Goal: Task Accomplishment & Management: Use online tool/utility

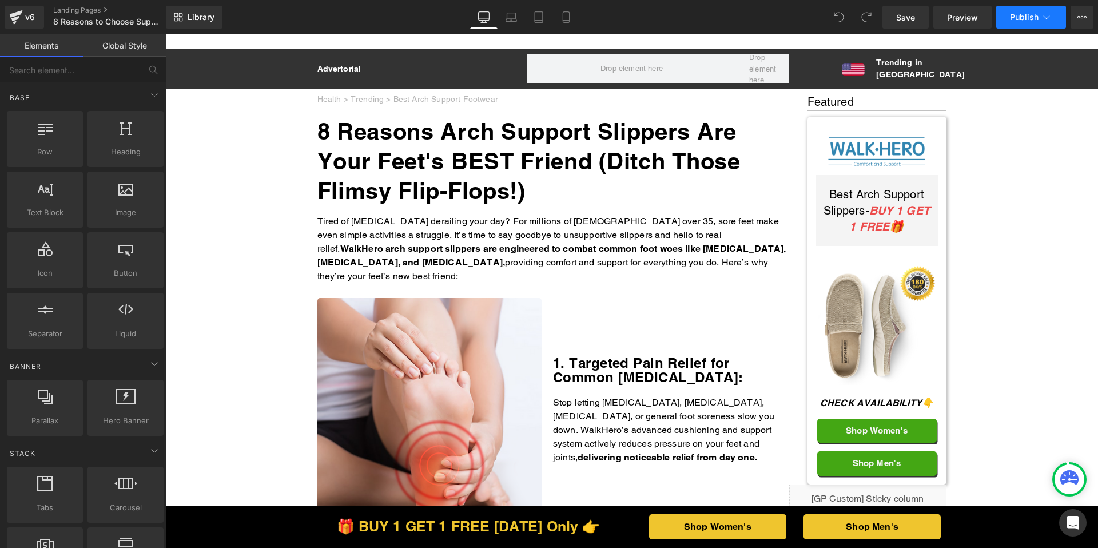
click at [1030, 13] on span "Publish" at bounding box center [1024, 17] width 29 height 9
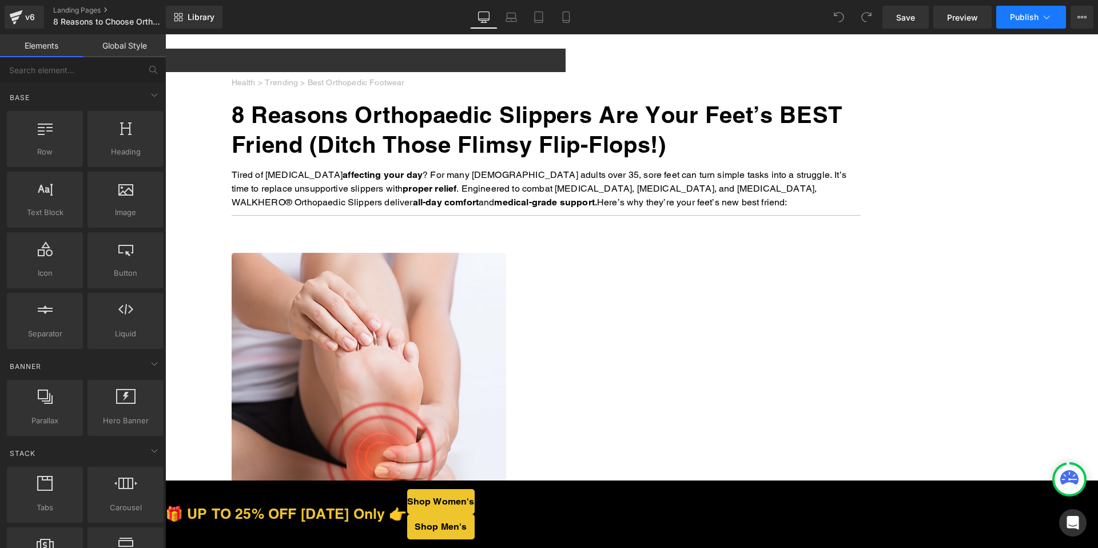
click at [1045, 18] on icon at bounding box center [1046, 16] width 6 height 3
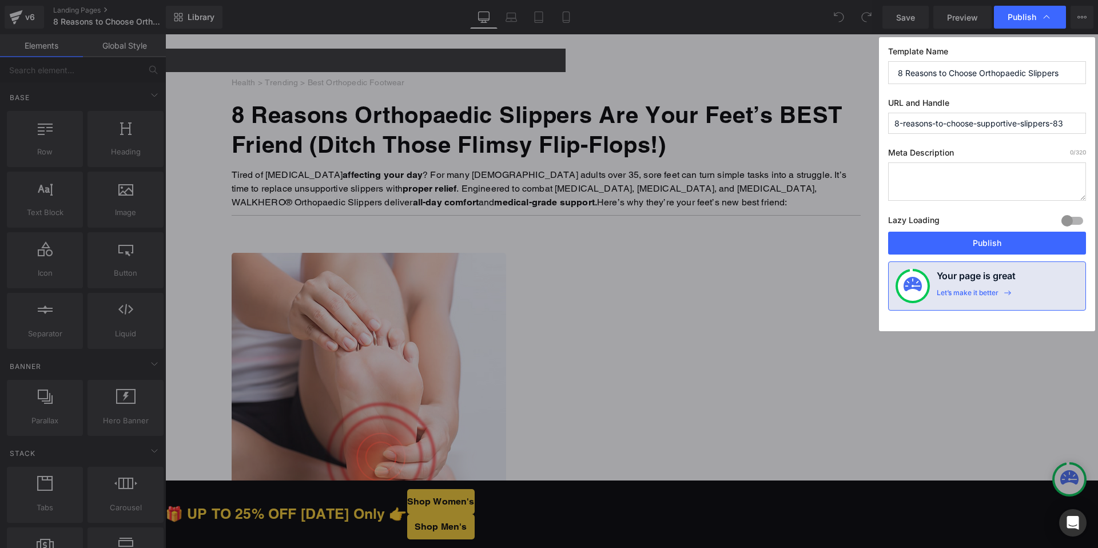
click at [1069, 121] on input "8-reasons-to-choose-supportive-slippers-83" at bounding box center [987, 123] width 198 height 21
paste input "22227"
type input "8-reasons-to-choose-supportive-slippers-8322227"
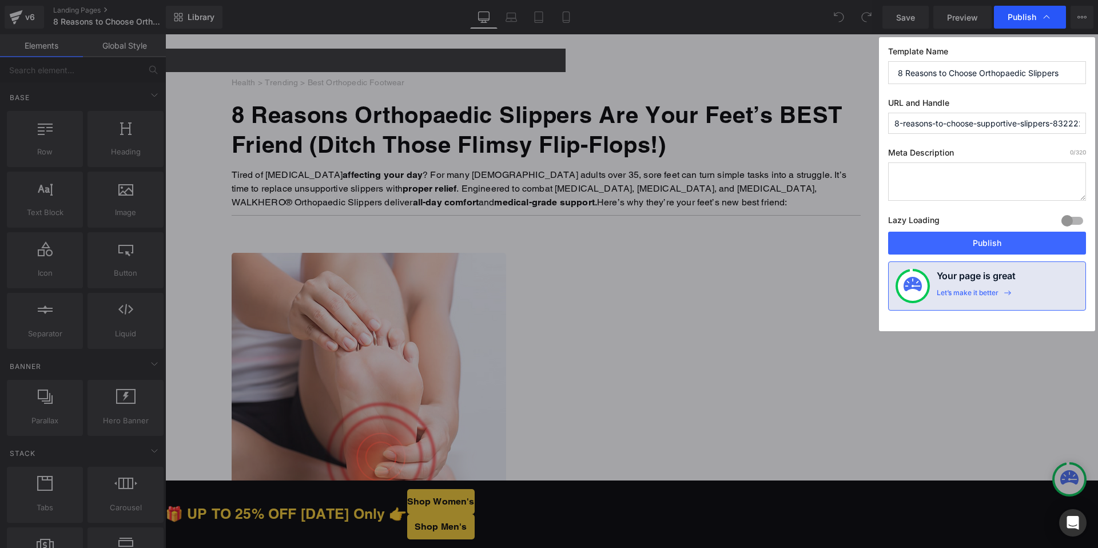
click at [1041, 27] on div "Publish" at bounding box center [1030, 17] width 72 height 23
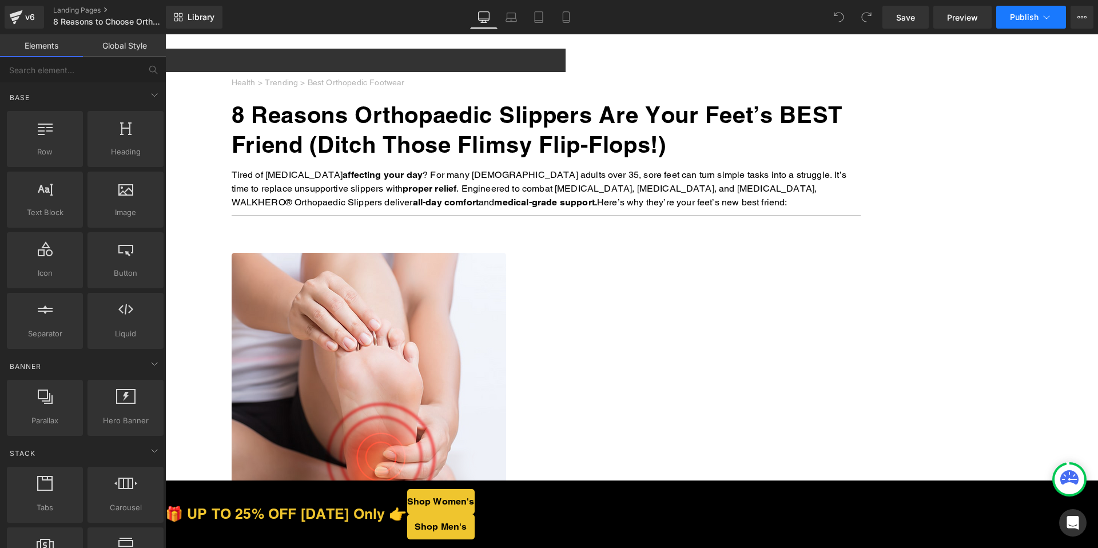
click at [1041, 28] on button "Publish" at bounding box center [1031, 17] width 70 height 23
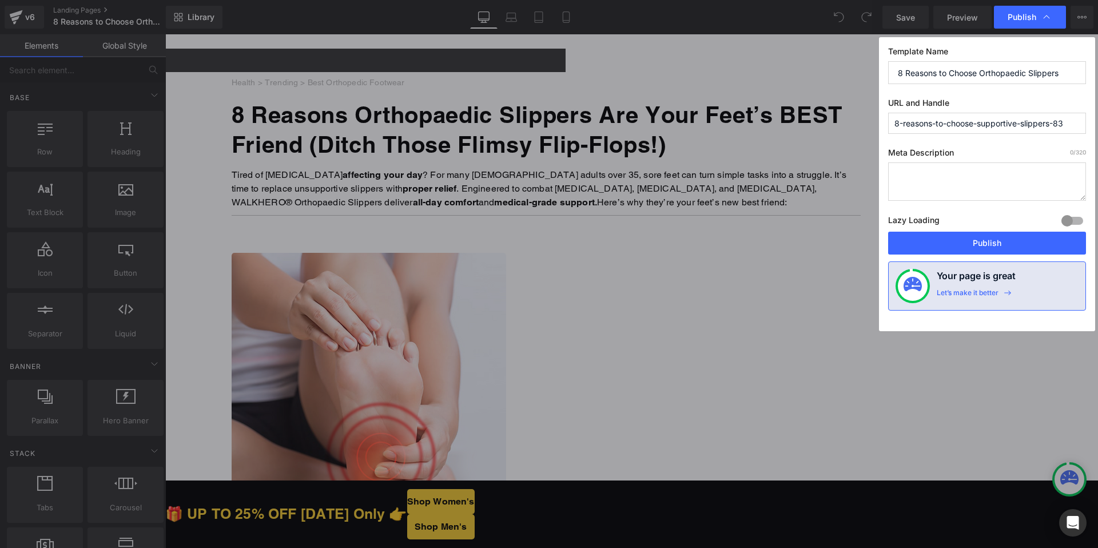
click at [1020, 117] on input "8-reasons-to-choose-supportive-slippers-83" at bounding box center [987, 123] width 198 height 21
paste input "22227"
type input "8-reasons-to-choose-supportive-slippers-8322227"
click at [986, 246] on button "Publish" at bounding box center [987, 243] width 198 height 23
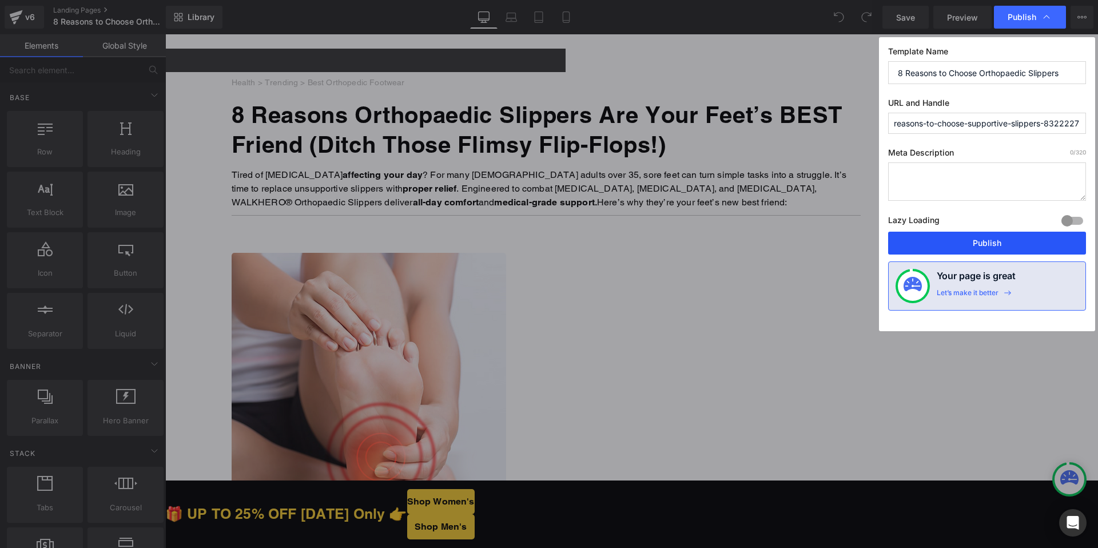
scroll to position [0, 0]
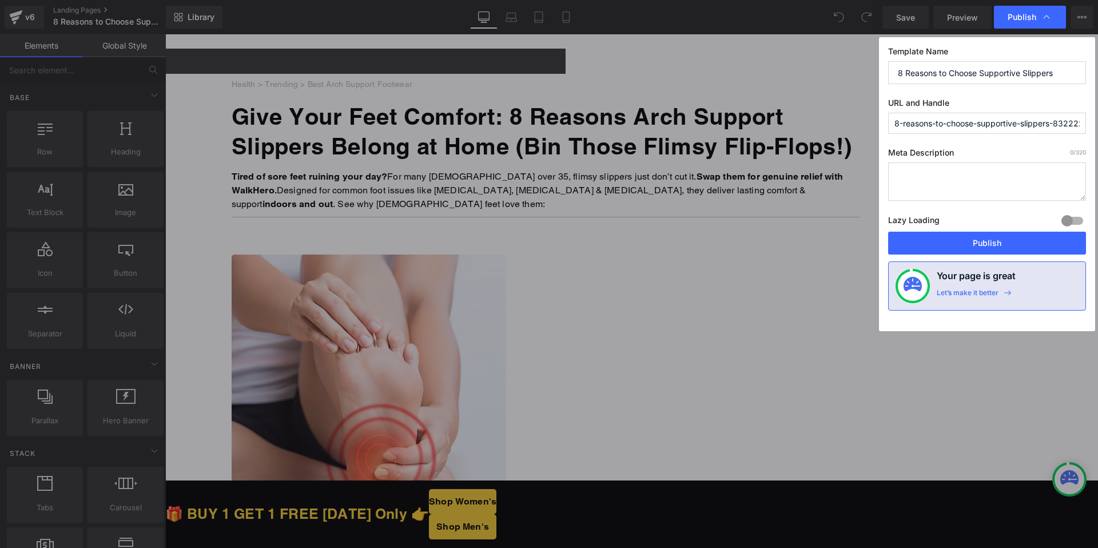
click at [1028, 110] on label "URL and Handle" at bounding box center [987, 105] width 198 height 15
click at [1014, 120] on input "8-reasons-to-choose-supportive-slippers-8322227" at bounding box center [987, 123] width 198 height 21
click at [1037, 121] on input "8-reasons-to-choose-supportive-slippers-8322227" at bounding box center [987, 123] width 198 height 21
click at [1033, 123] on input "8-reasons-to-choose-supportive-slippers-8322227" at bounding box center [987, 123] width 198 height 21
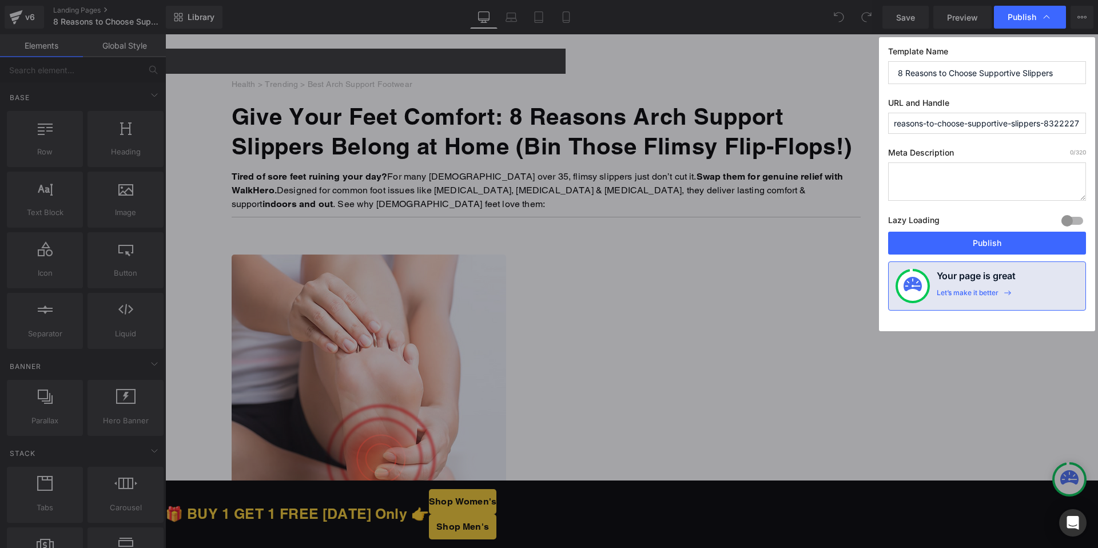
click at [1040, 123] on input "8-reasons-to-choose-supportive-slippers-8322227" at bounding box center [987, 123] width 198 height 21
click at [1038, 122] on input "8-reasons-to-choose-supportive-slippers-8322227" at bounding box center [987, 123] width 198 height 21
drag, startPoint x: 1046, startPoint y: 122, endPoint x: 1097, endPoint y: 121, distance: 51.5
click at [1097, 121] on div "Publish Template Name 8 Reasons to Choose Supportive Slippers URL and Handle 8-…" at bounding box center [549, 274] width 1098 height 548
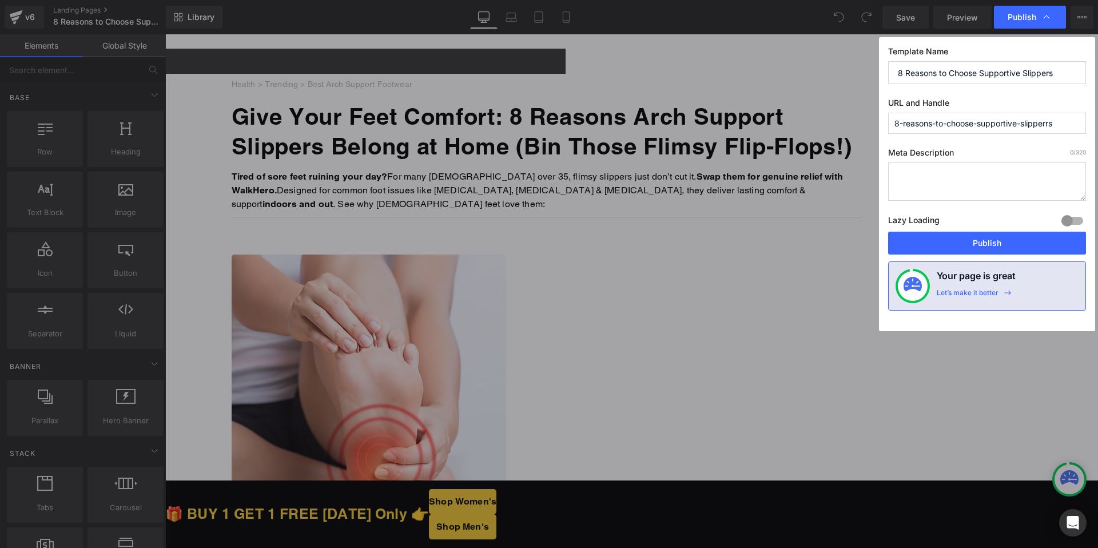
scroll to position [0, 0]
type input "8-reasons-to-choose-supportive-slipperrs"
click at [1011, 27] on div "Publish" at bounding box center [1030, 17] width 72 height 23
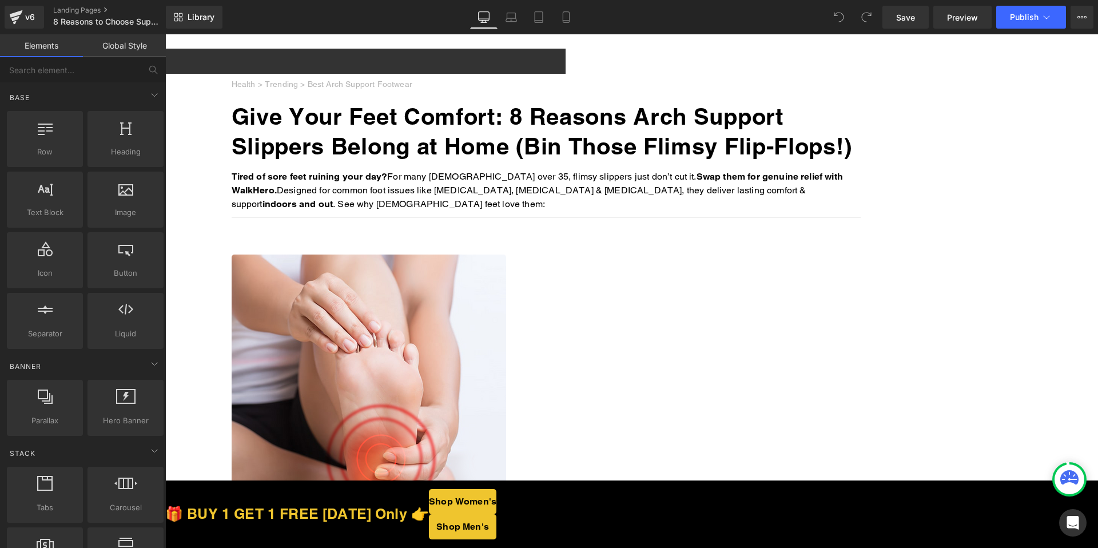
click at [1011, 27] on button "Publish" at bounding box center [1031, 17] width 70 height 23
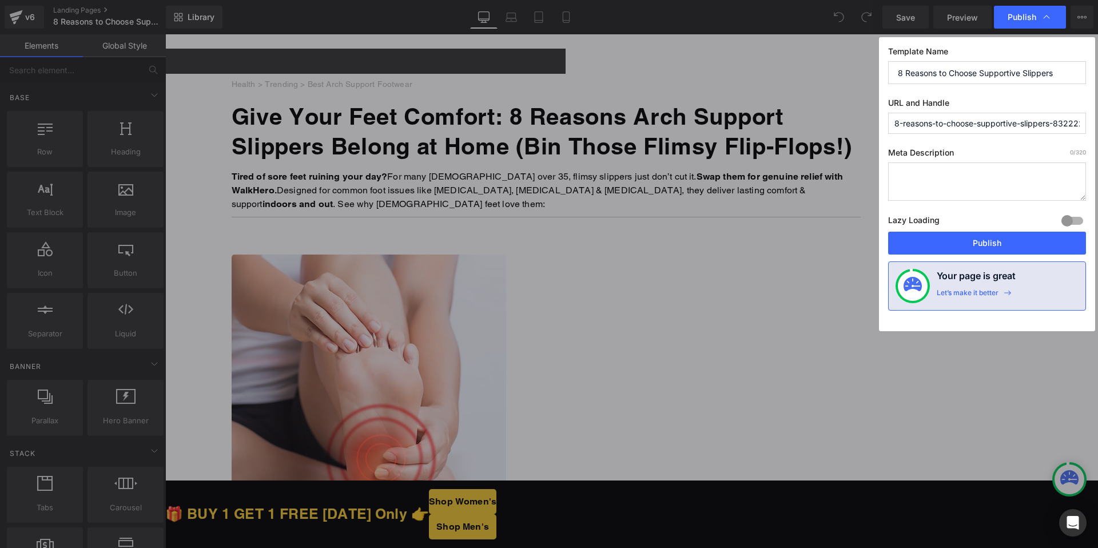
click at [1048, 126] on input "8-reasons-to-choose-supportive-slippers-8322227" at bounding box center [987, 123] width 198 height 21
drag, startPoint x: 1056, startPoint y: 125, endPoint x: 1097, endPoint y: 126, distance: 40.6
click at [1097, 126] on div "Publish Template Name 8 Reasons to Choose Supportive Slippers URL and Handle 8-…" at bounding box center [549, 274] width 1098 height 548
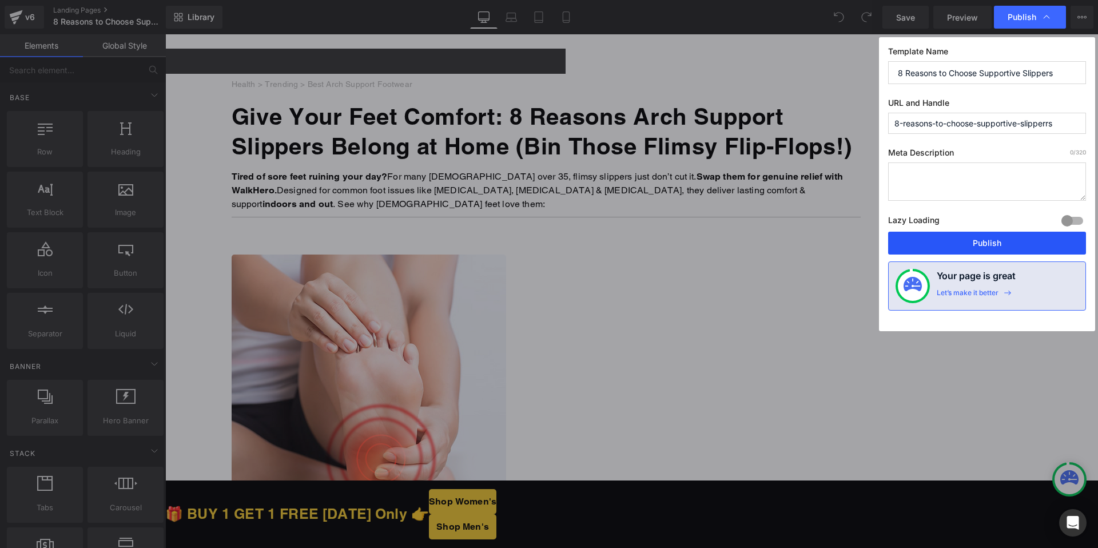
type input "8-reasons-to-choose-supportive-slipperrs"
click at [984, 240] on button "Publish" at bounding box center [987, 243] width 198 height 23
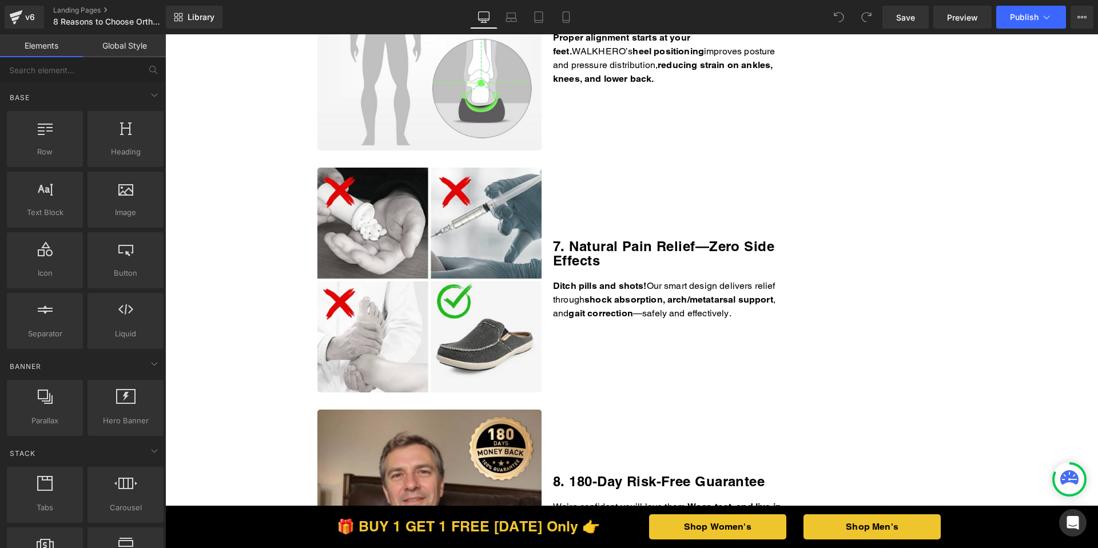
scroll to position [1825, 0]
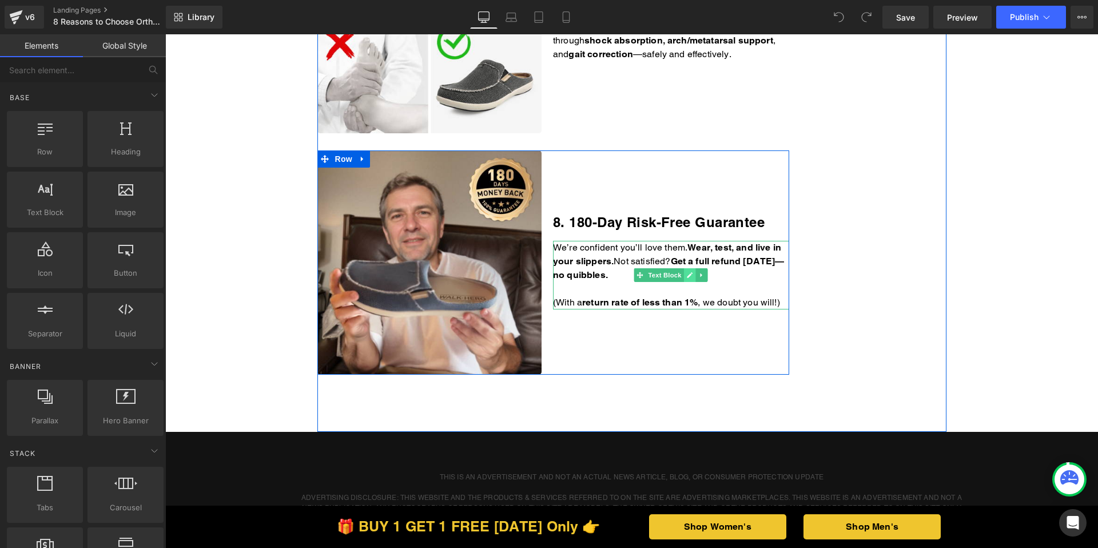
click at [687, 274] on icon at bounding box center [690, 275] width 6 height 7
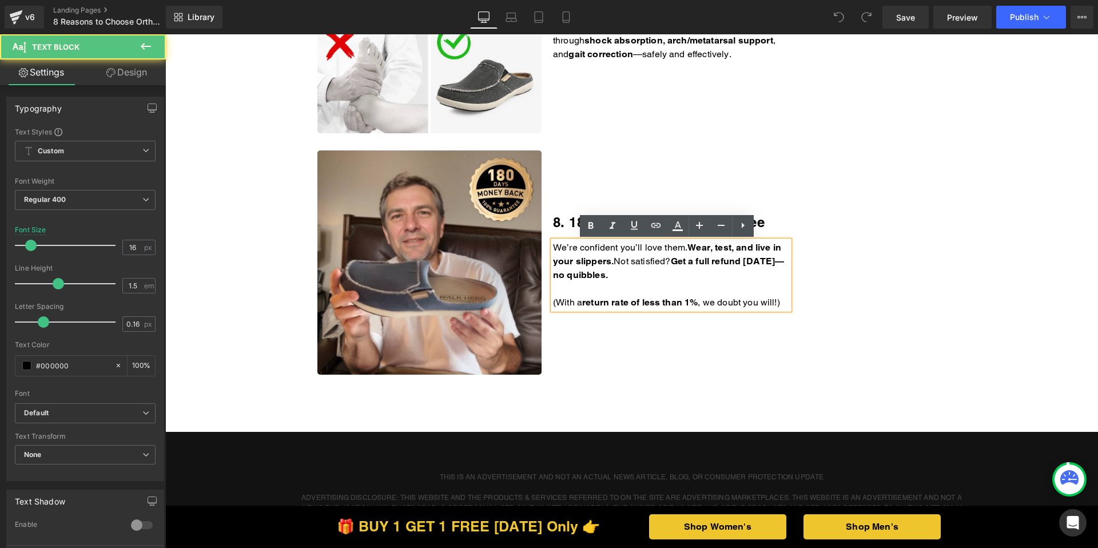
click at [677, 276] on p "We’re confident you’ll love them. Wear, test, and live in your slippers. Not sa…" at bounding box center [671, 261] width 236 height 41
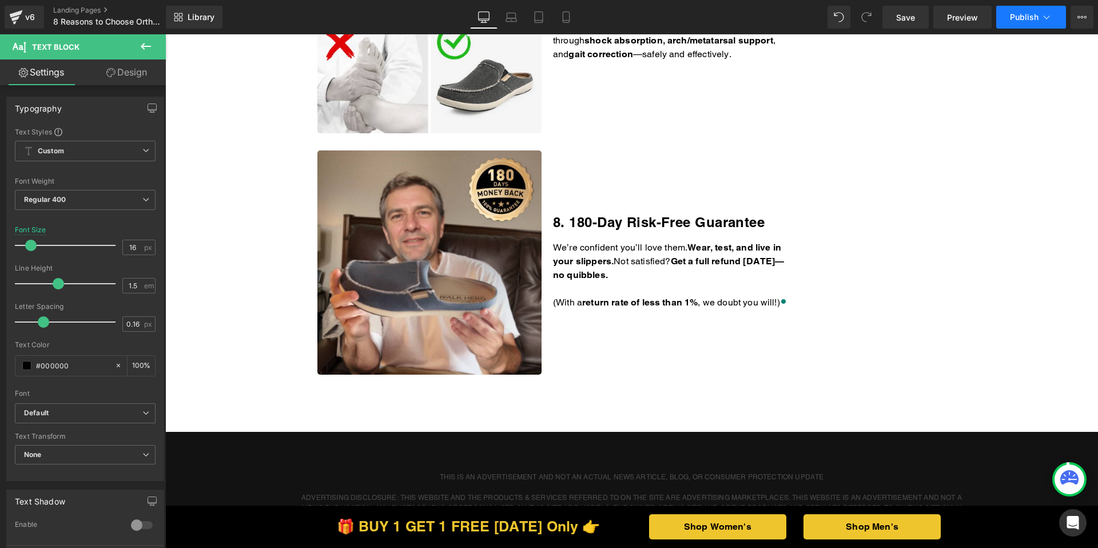
click at [1006, 25] on button "Publish" at bounding box center [1031, 17] width 70 height 23
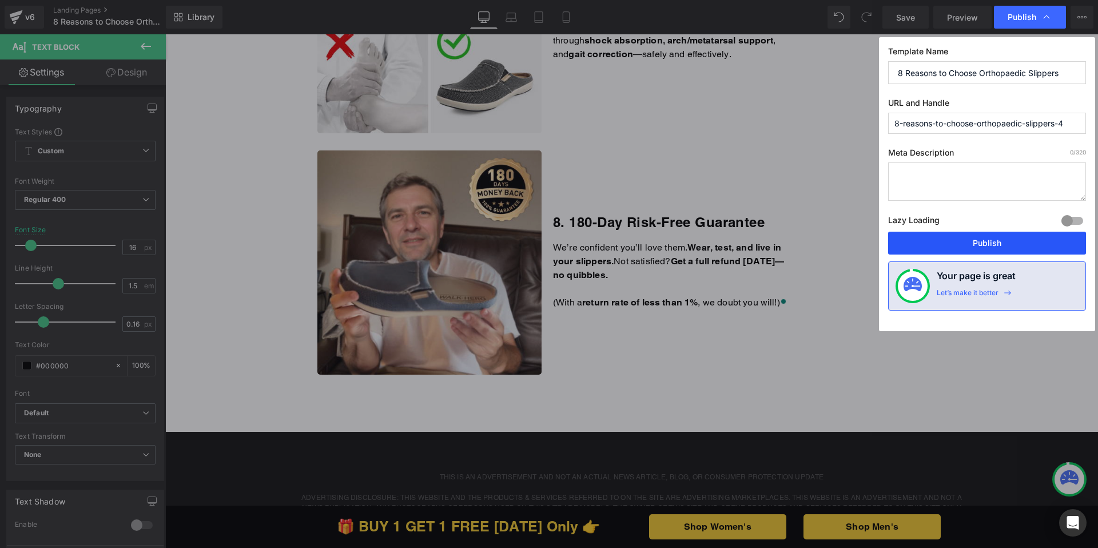
click at [934, 234] on button "Publish" at bounding box center [987, 243] width 198 height 23
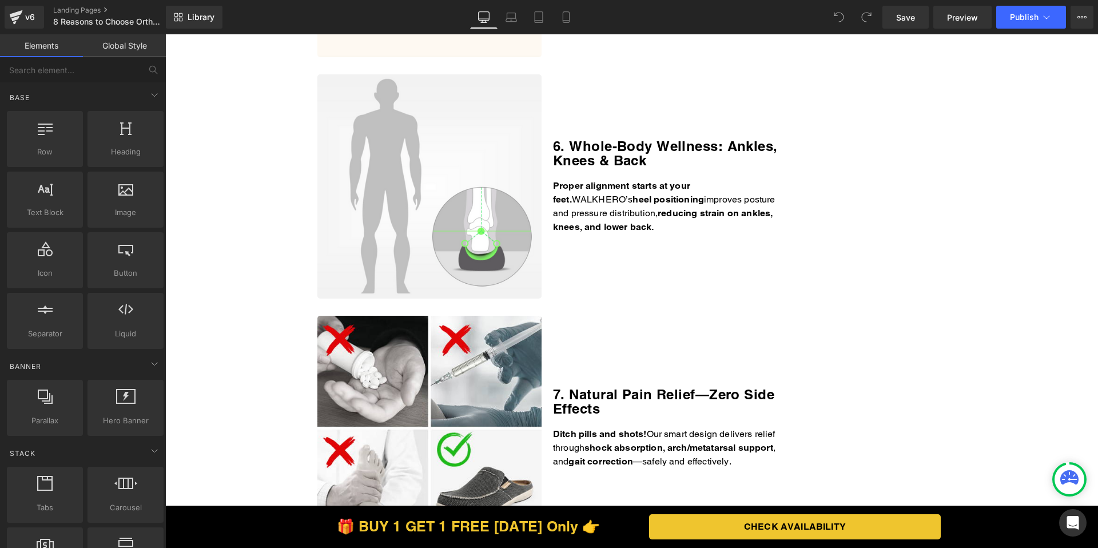
scroll to position [1908, 0]
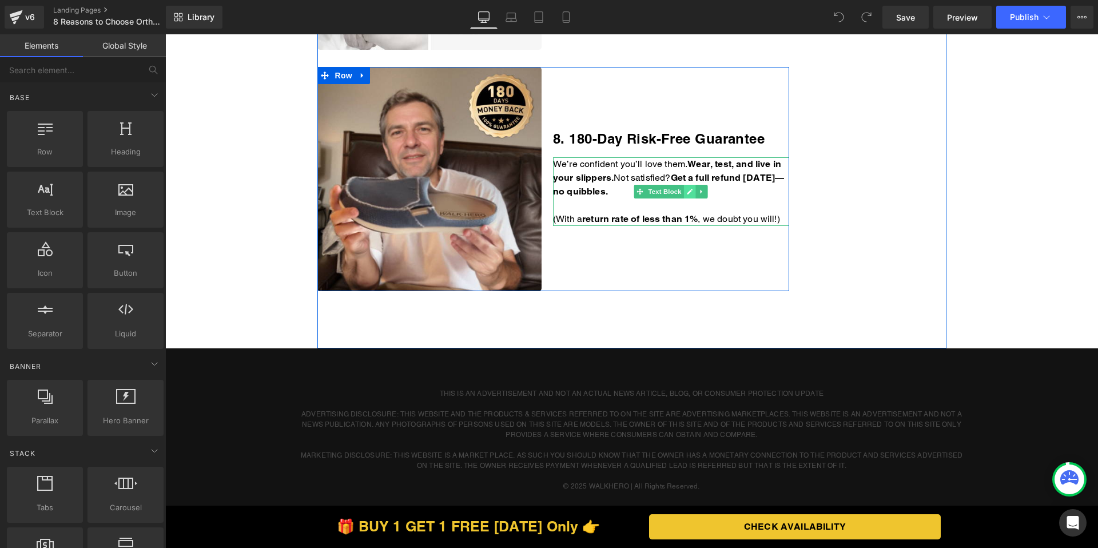
click at [687, 190] on icon at bounding box center [690, 191] width 6 height 7
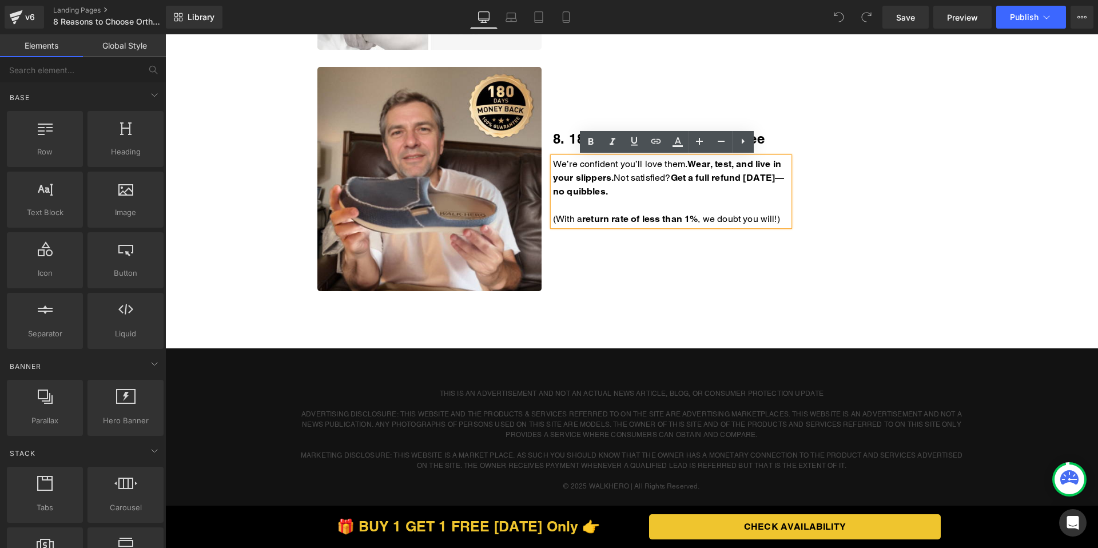
click at [661, 194] on p "We’re confident you’ll love them. Wear, test, and live in your slippers. Not sa…" at bounding box center [671, 177] width 236 height 41
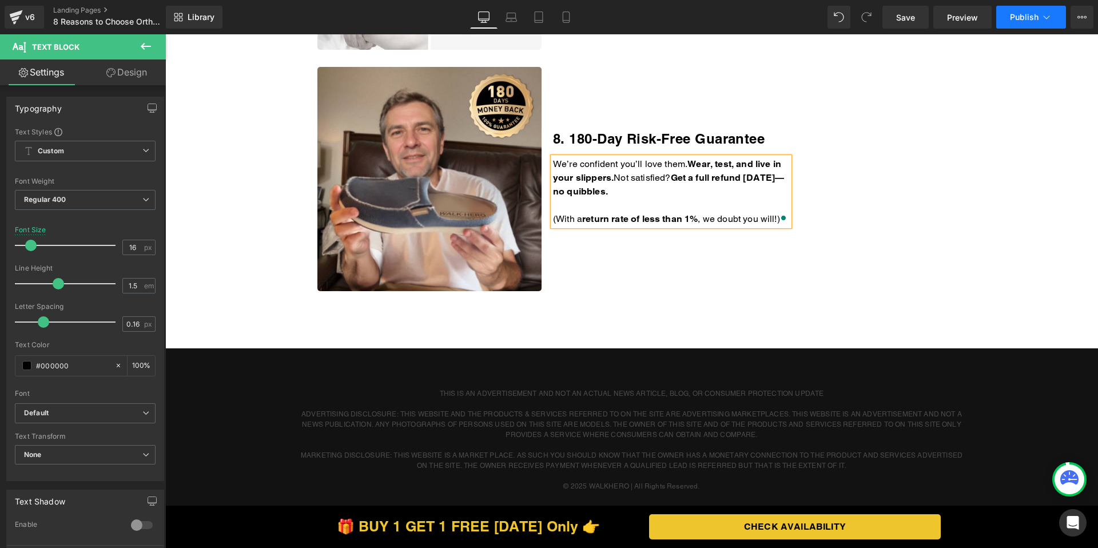
click at [1018, 21] on span "Publish" at bounding box center [1024, 17] width 29 height 9
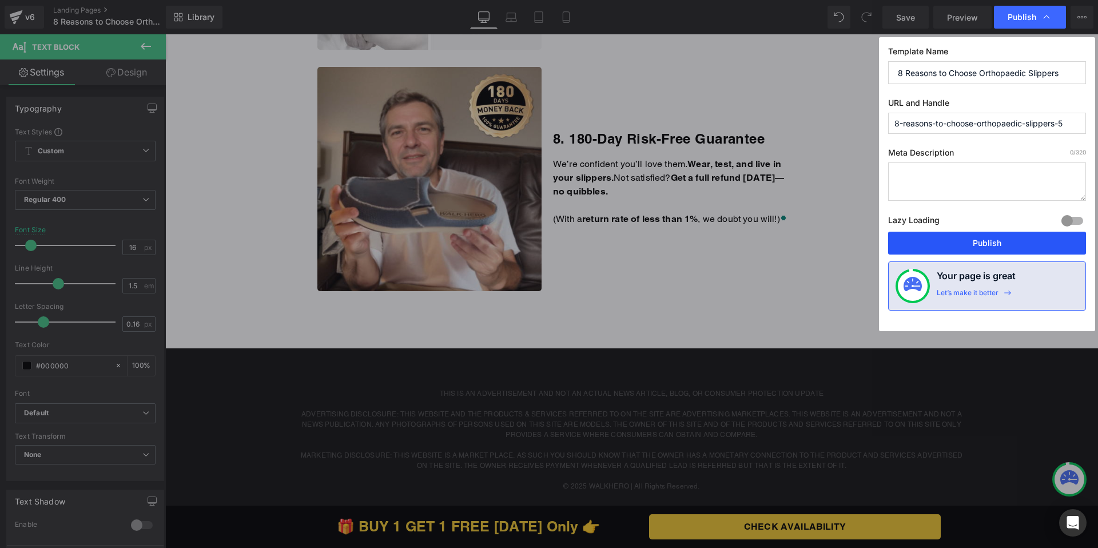
click at [940, 240] on button "Publish" at bounding box center [987, 243] width 198 height 23
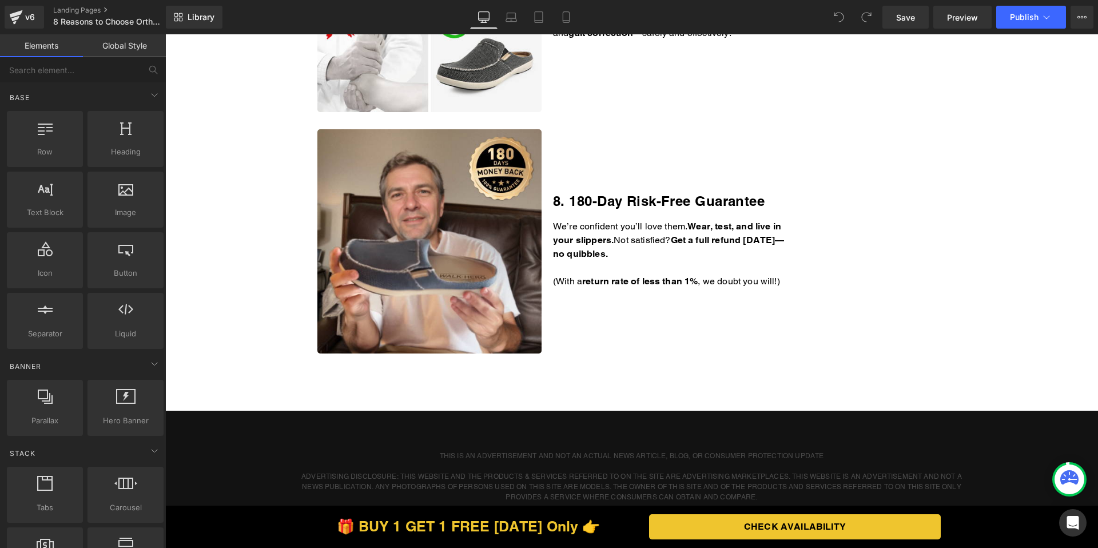
scroll to position [1854, 0]
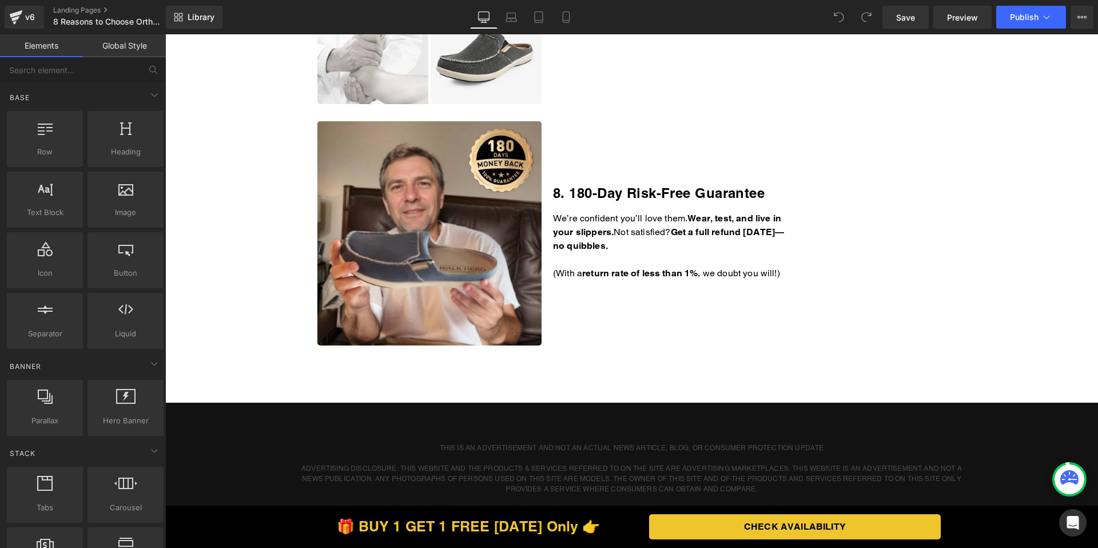
click at [676, 245] on div "We’re confident you’ll love them. Wear, test, and live in your slippers. Not sa…" at bounding box center [671, 246] width 236 height 69
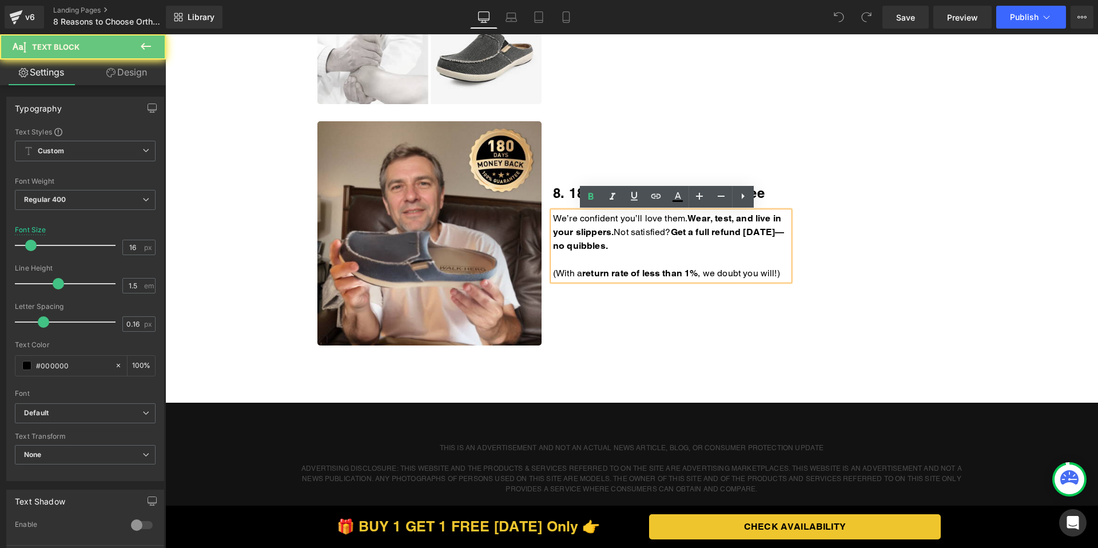
click at [671, 245] on p "We’re confident you’ll love them. Wear, test, and live in your slippers. Not sa…" at bounding box center [671, 232] width 236 height 41
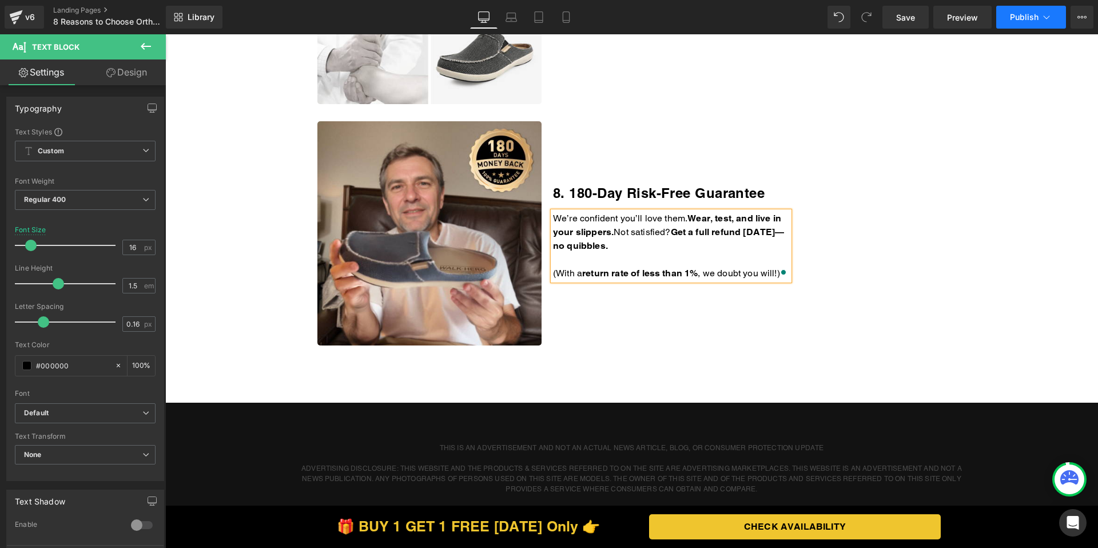
click at [1011, 25] on button "Publish" at bounding box center [1031, 17] width 70 height 23
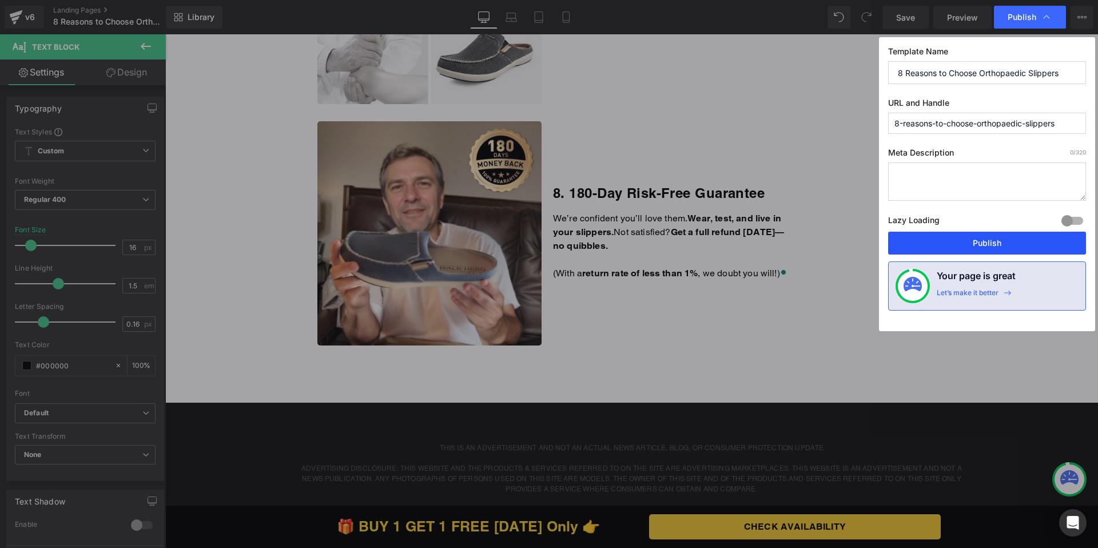
click at [940, 232] on button "Publish" at bounding box center [987, 243] width 198 height 23
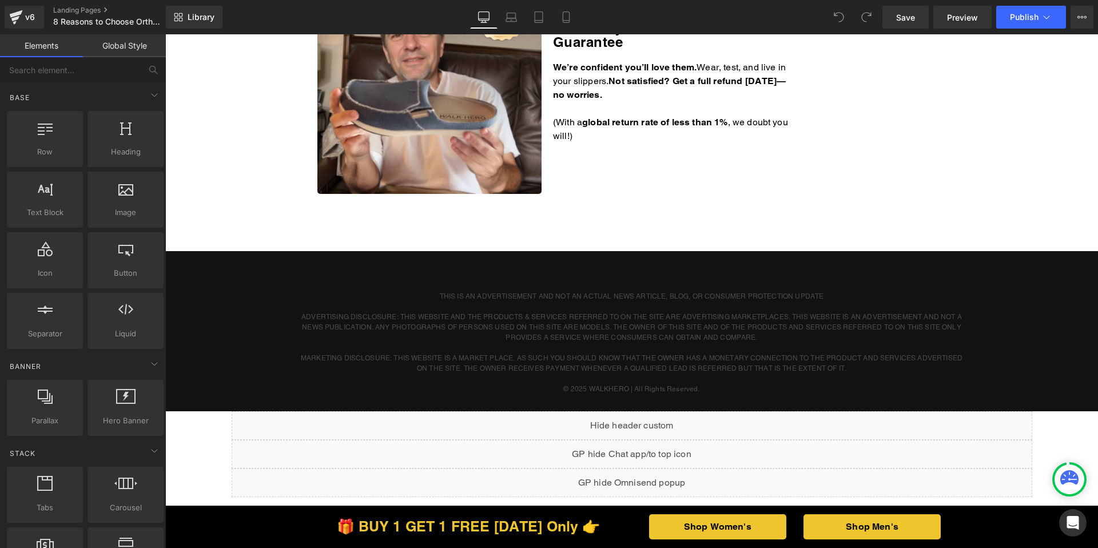
scroll to position [1897, 0]
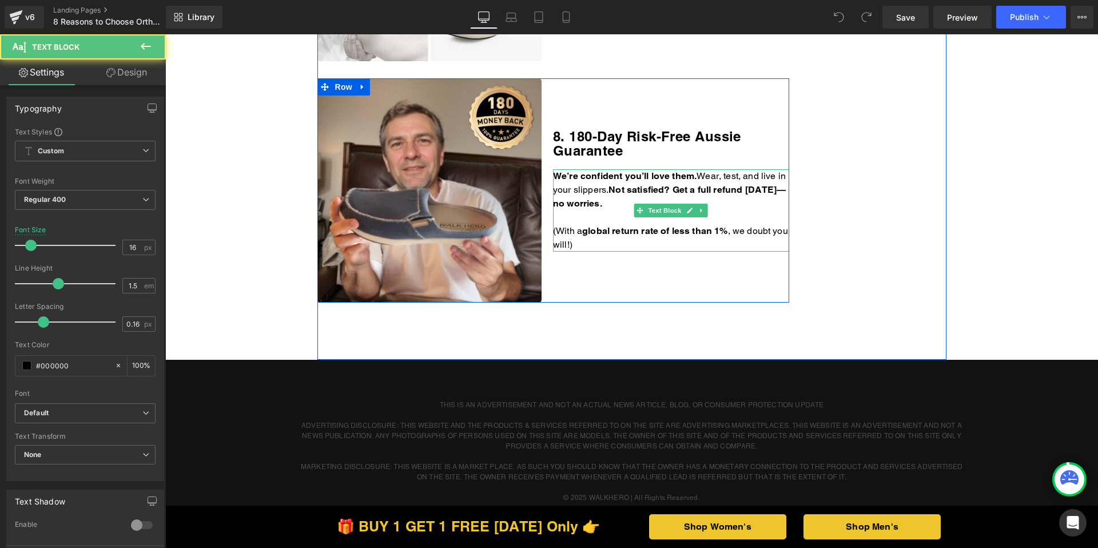
click at [629, 242] on p "(With a g lobal return rate of less than 1% , we doubt you will!)" at bounding box center [671, 237] width 236 height 27
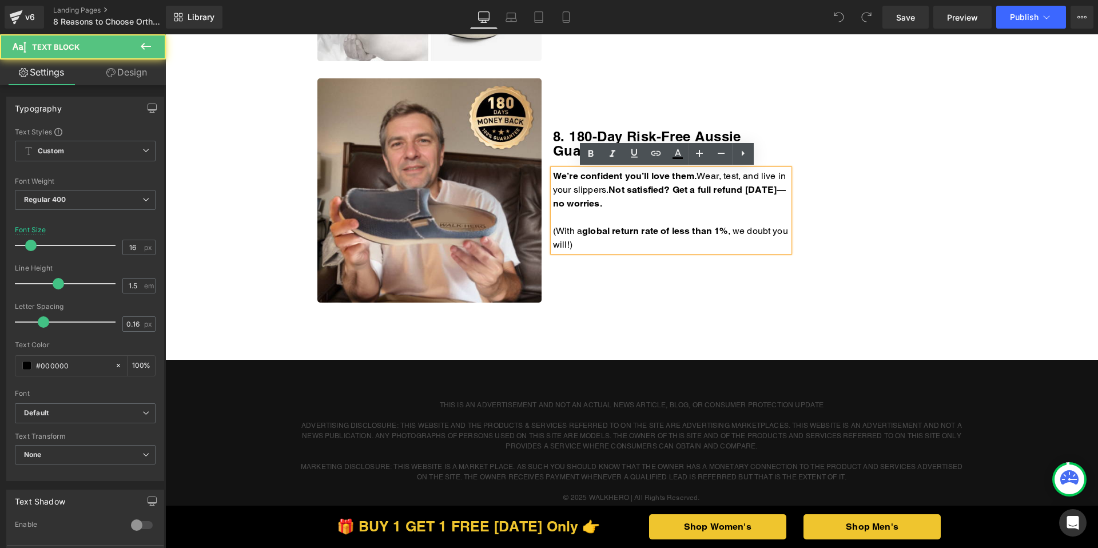
click at [613, 242] on p "(With a g lobal return rate of less than 1% , we doubt you will!)" at bounding box center [671, 237] width 236 height 27
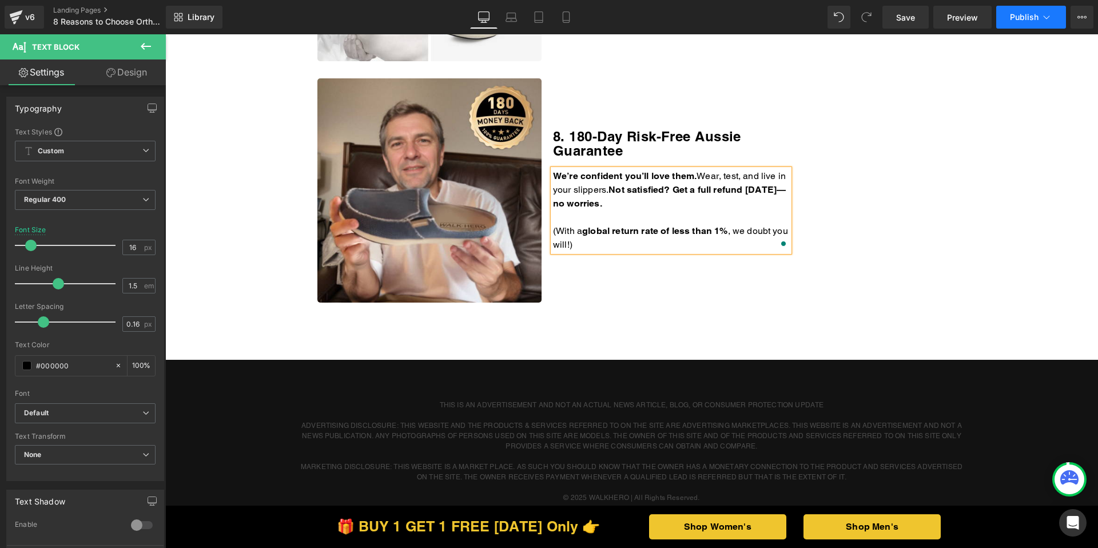
click at [1040, 18] on icon at bounding box center [1045, 16] width 11 height 11
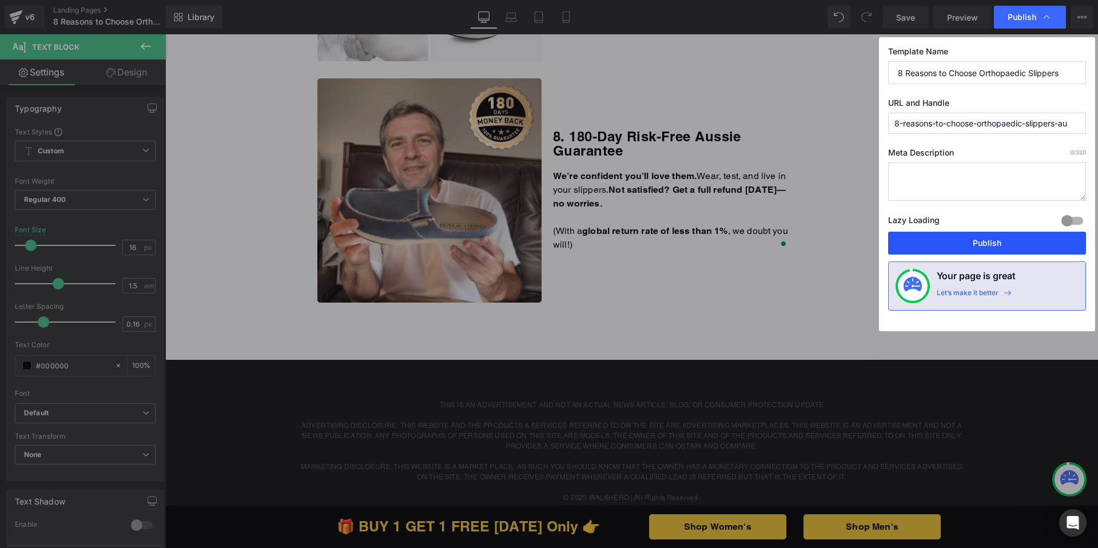
click at [917, 245] on button "Publish" at bounding box center [987, 243] width 198 height 23
